Goal: Register for event/course

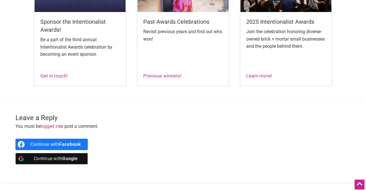
scroll to position [371, 0]
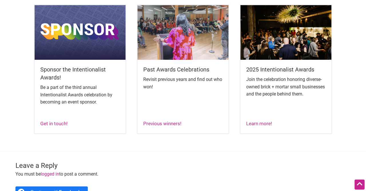
click at [269, 67] on h5 "2025 Intentionalist Awards" at bounding box center [287, 70] width 80 height 8
click at [255, 121] on div "Learn more!" at bounding box center [260, 123] width 26 height 7
click at [271, 124] on link "Learn more!" at bounding box center [260, 124] width 26 height 6
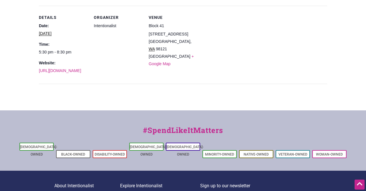
scroll to position [278, 0]
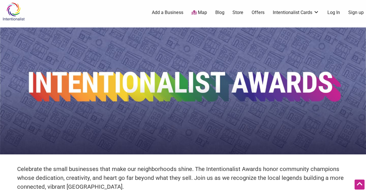
scroll to position [247, 0]
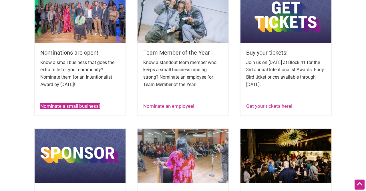
click at [78, 104] on link "Nominate a small business!" at bounding box center [70, 106] width 60 height 6
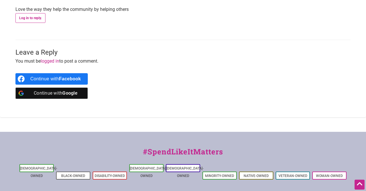
scroll to position [680, 0]
